Goal: Information Seeking & Learning: Learn about a topic

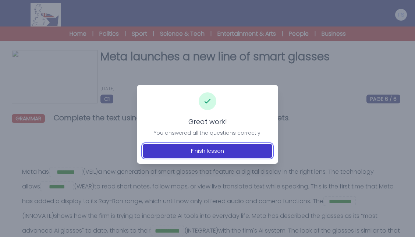
click at [187, 153] on button "Finish lesson" at bounding box center [208, 151] width 130 height 14
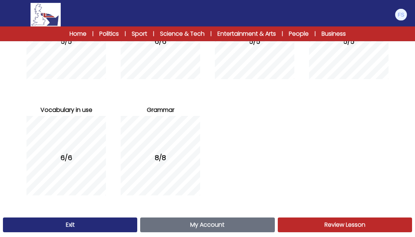
scroll to position [156, 0]
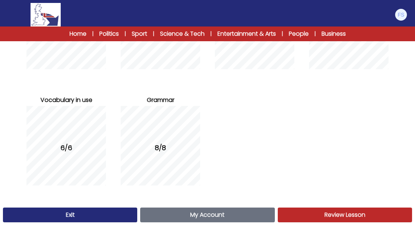
click at [212, 220] on link "My Account Account" at bounding box center [207, 215] width 134 height 15
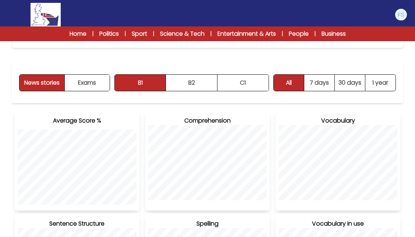
scroll to position [79, 0]
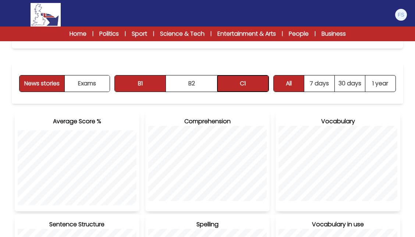
click at [240, 84] on button "C1" at bounding box center [243, 83] width 51 height 16
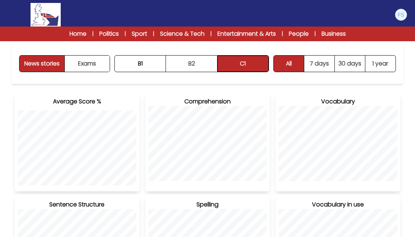
scroll to position [100, 0]
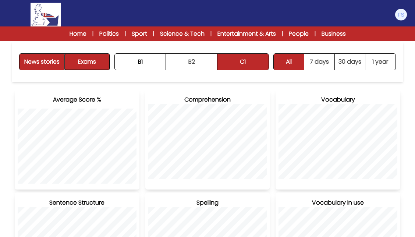
click at [93, 58] on button "Exams" at bounding box center [87, 62] width 45 height 16
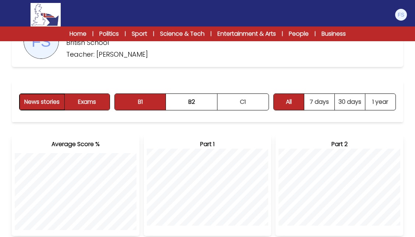
click at [52, 101] on button "News stories" at bounding box center [42, 102] width 45 height 16
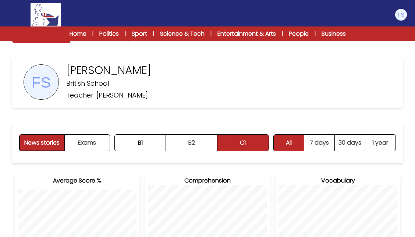
scroll to position [0, 0]
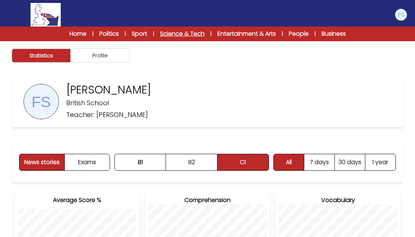
click at [172, 34] on link "Science & Tech" at bounding box center [182, 33] width 45 height 9
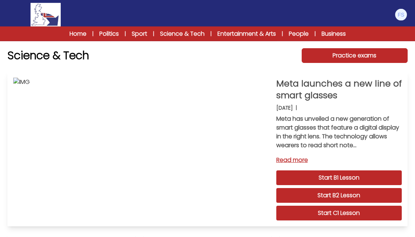
scroll to position [1, 0]
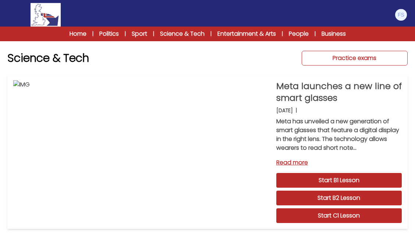
click at [323, 61] on link "Practice exams" at bounding box center [355, 58] width 106 height 15
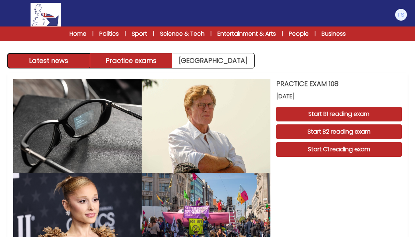
click at [57, 60] on button "Latest news" at bounding box center [49, 60] width 82 height 15
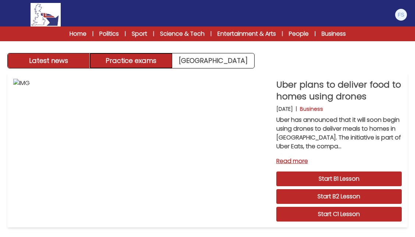
click at [125, 55] on button "Practice exams" at bounding box center [131, 60] width 82 height 15
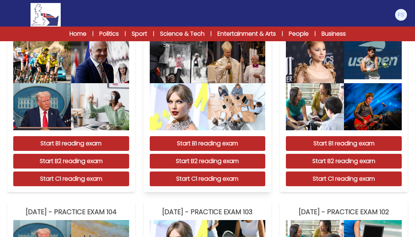
scroll to position [268, 0]
